Goal: Task Accomplishment & Management: Manage account settings

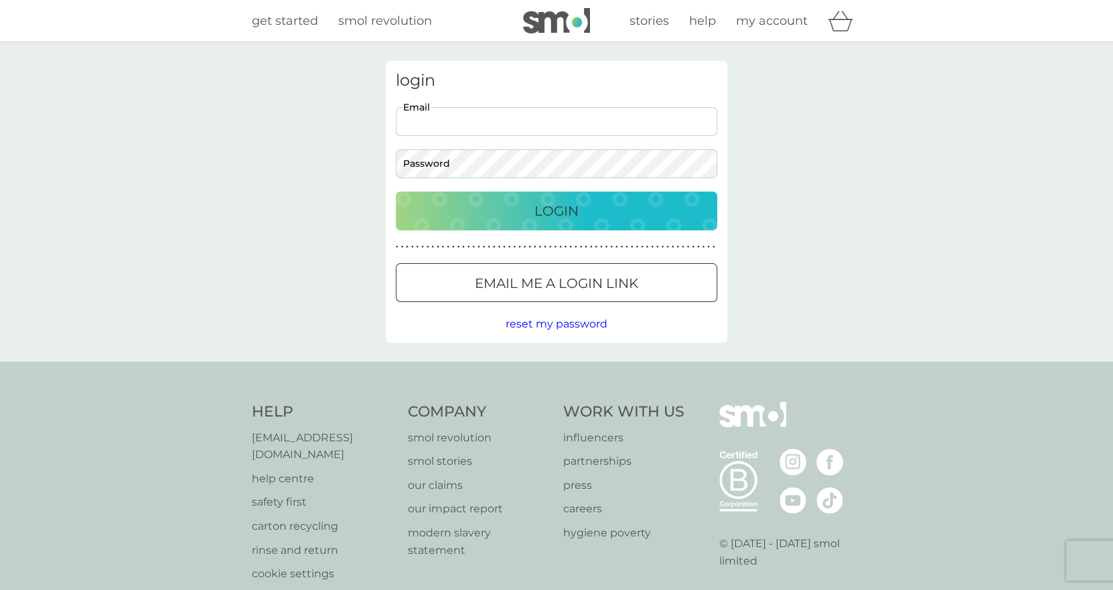
click at [656, 126] on input "Email" at bounding box center [556, 121] width 321 height 29
drag, startPoint x: 503, startPoint y: 121, endPoint x: 536, endPoint y: 122, distance: 32.1
click at [536, 122] on input "hannah.hainsworth@navitas.com" at bounding box center [556, 121] width 321 height 29
type input "[PERSON_NAME][EMAIL_ADDRESS][DOMAIN_NAME]"
click at [596, 284] on p "Email me a login link" at bounding box center [556, 283] width 163 height 21
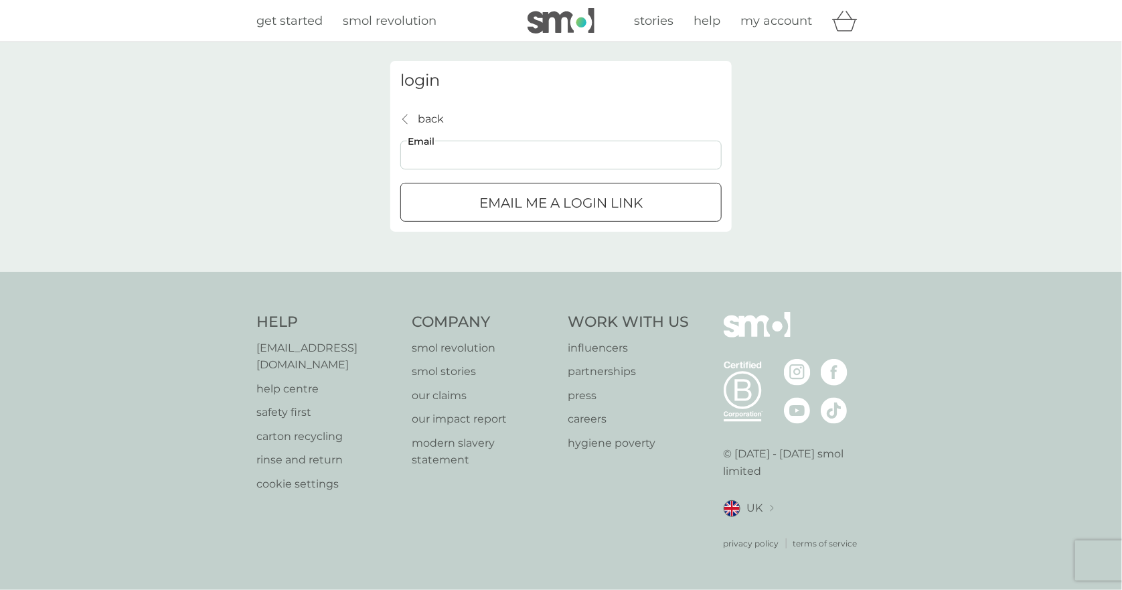
click at [524, 158] on input "Email" at bounding box center [560, 155] width 321 height 29
drag, startPoint x: 538, startPoint y: 156, endPoint x: 507, endPoint y: 153, distance: 31.6
click at [507, 153] on input "hannah.hainsworth@navitas.com" at bounding box center [560, 155] width 321 height 29
type input "[PERSON_NAME][EMAIL_ADDRESS][DOMAIN_NAME]"
click button "Email me a login link" at bounding box center [560, 202] width 321 height 39
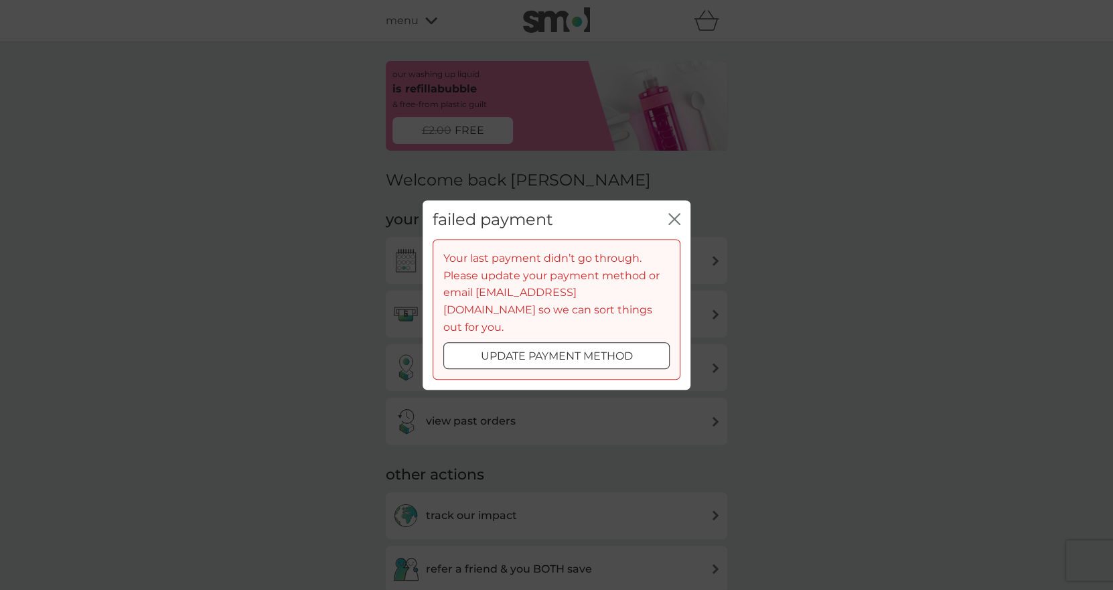
click at [578, 350] on div at bounding box center [556, 357] width 48 height 14
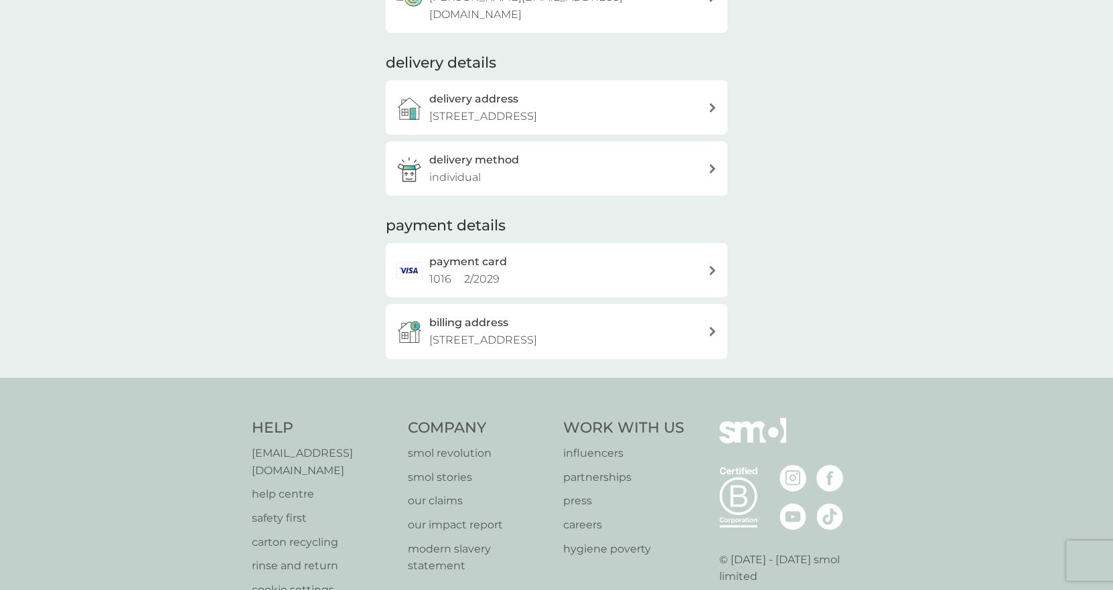
scroll to position [248, 0]
click at [570, 258] on div "payment card 1016 2 / 2029" at bounding box center [568, 268] width 279 height 34
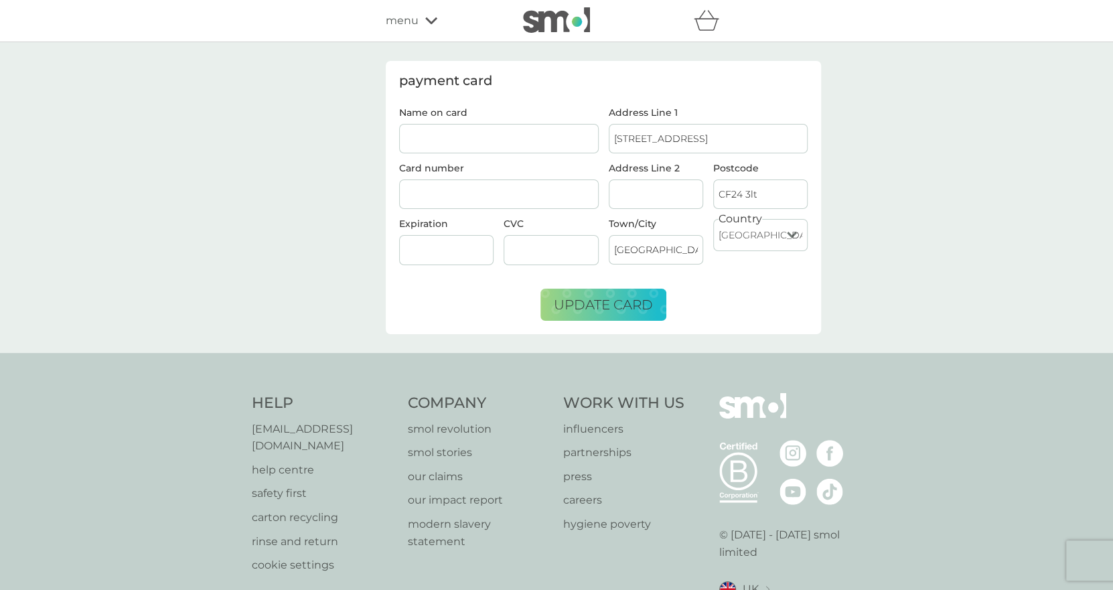
click at [559, 135] on input "Name on card" at bounding box center [499, 138] width 200 height 29
type input "[PERSON_NAME]"
click at [667, 138] on input "[STREET_ADDRESS]" at bounding box center [709, 138] width 200 height 29
drag, startPoint x: 667, startPoint y: 138, endPoint x: 562, endPoint y: 135, distance: 104.5
click at [562, 135] on div "Name on card [PERSON_NAME] Card number Expiration CVC Address Line 1 9 Essich S…" at bounding box center [603, 192] width 418 height 168
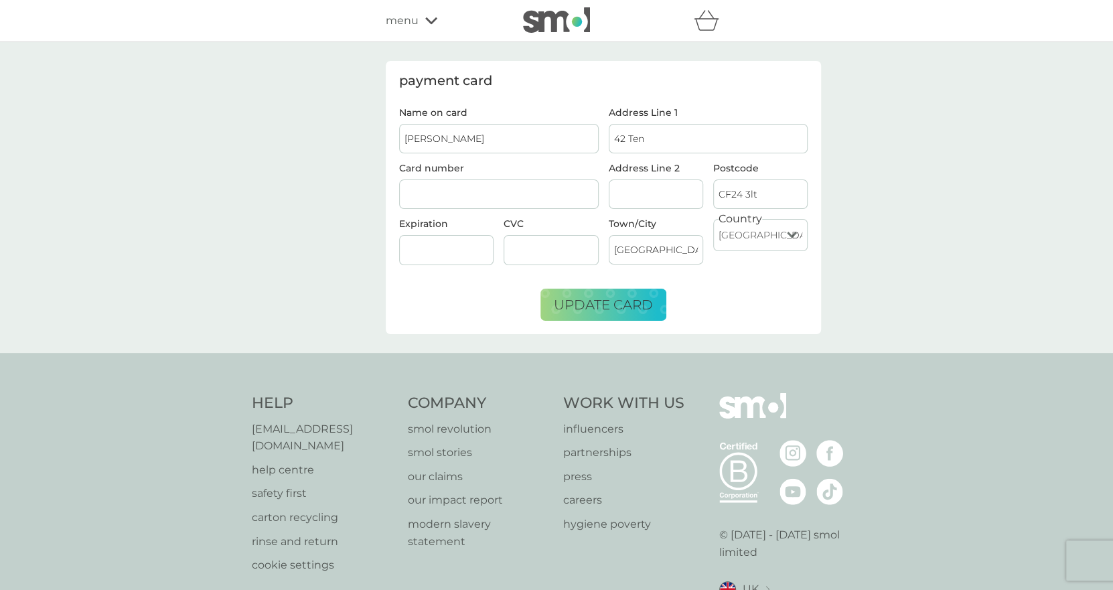
type input "[STREET_ADDRESS]"
drag, startPoint x: 759, startPoint y: 202, endPoint x: 679, endPoint y: 190, distance: 81.1
click at [679, 190] on div "Address Line 2 Postcode CF24 3lt" at bounding box center [708, 191] width 210 height 56
type input "SK8 7BR"
click at [674, 254] on input "[GEOGRAPHIC_DATA]" at bounding box center [656, 249] width 94 height 29
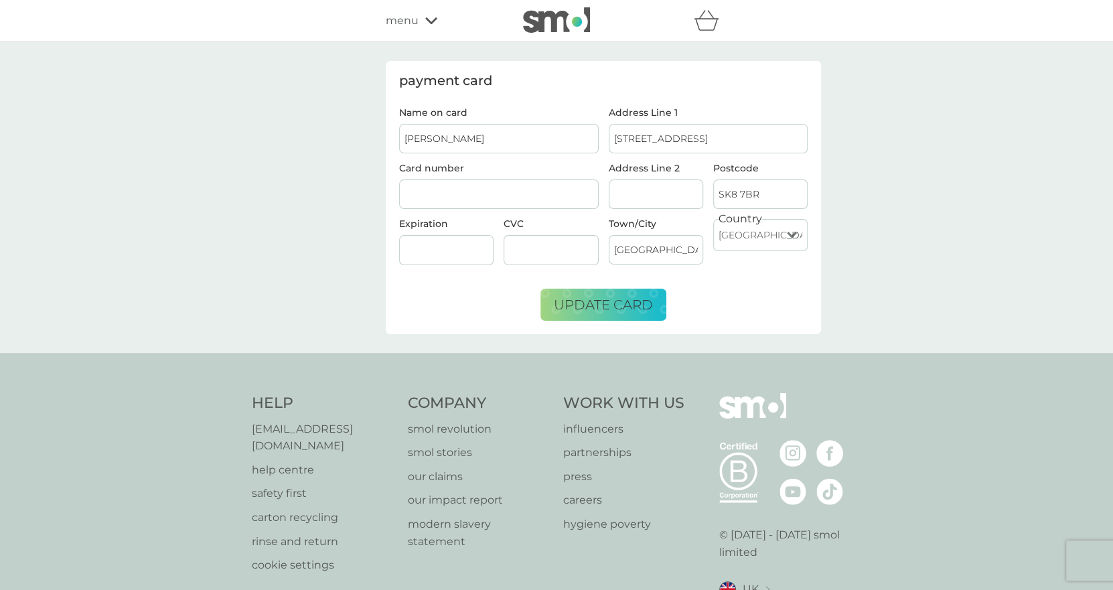
drag, startPoint x: 674, startPoint y: 254, endPoint x: 537, endPoint y: 230, distance: 139.4
click at [537, 230] on div "Name on card [PERSON_NAME] Card number Expiration CVC Address Line [GEOGRAPHIC_…" at bounding box center [603, 192] width 418 height 168
type input "Stockport"
click at [340, 267] on div "payment card Name on card [PERSON_NAME] Card number Expiration CVC Address Line…" at bounding box center [556, 197] width 1113 height 311
click at [591, 312] on button "update card" at bounding box center [603, 305] width 126 height 32
